Goal: Information Seeking & Learning: Learn about a topic

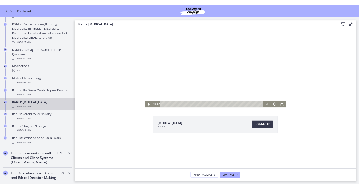
scroll to position [365, 0]
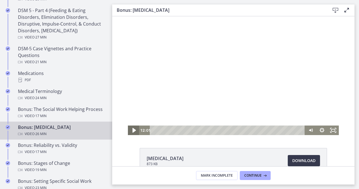
click at [132, 129] on icon "Play Video" at bounding box center [133, 130] width 13 height 11
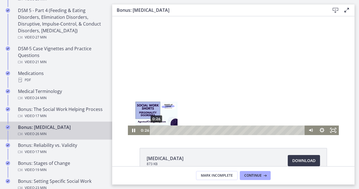
click at [154, 127] on div "0:26" at bounding box center [228, 130] width 148 height 10
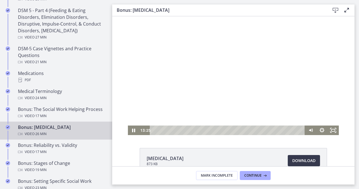
click at [170, 112] on div at bounding box center [233, 75] width 211 height 119
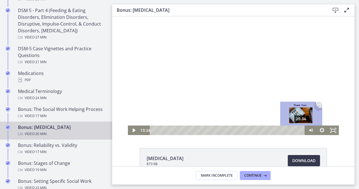
click at [299, 129] on div "25:34" at bounding box center [228, 130] width 148 height 10
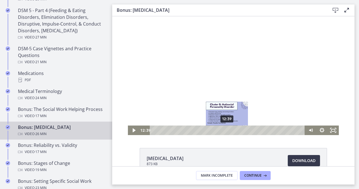
click at [225, 131] on div "12:39" at bounding box center [228, 130] width 148 height 10
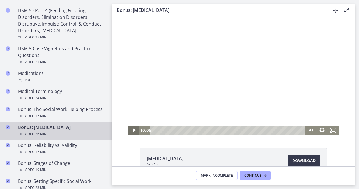
click at [132, 129] on icon "Play Video" at bounding box center [133, 130] width 11 height 10
click at [251, 102] on div at bounding box center [233, 75] width 211 height 119
click at [132, 129] on icon "Play Video" at bounding box center [133, 130] width 11 height 10
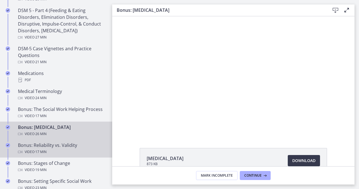
click at [68, 150] on div "Bonus: Reliability vs. Validity Video · 17 min" at bounding box center [61, 148] width 87 height 13
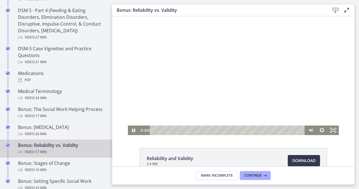
drag, startPoint x: 292, startPoint y: 131, endPoint x: 143, endPoint y: 131, distance: 149.2
click at [143, 131] on div "0:00 0:00" at bounding box center [222, 130] width 166 height 10
click at [187, 98] on div at bounding box center [233, 75] width 211 height 119
click at [197, 91] on div at bounding box center [233, 75] width 211 height 119
click at [173, 83] on div at bounding box center [233, 75] width 211 height 119
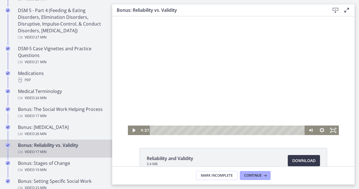
click at [211, 104] on div at bounding box center [233, 75] width 211 height 119
click at [199, 86] on div at bounding box center [233, 75] width 211 height 119
